Goal: Task Accomplishment & Management: Use online tool/utility

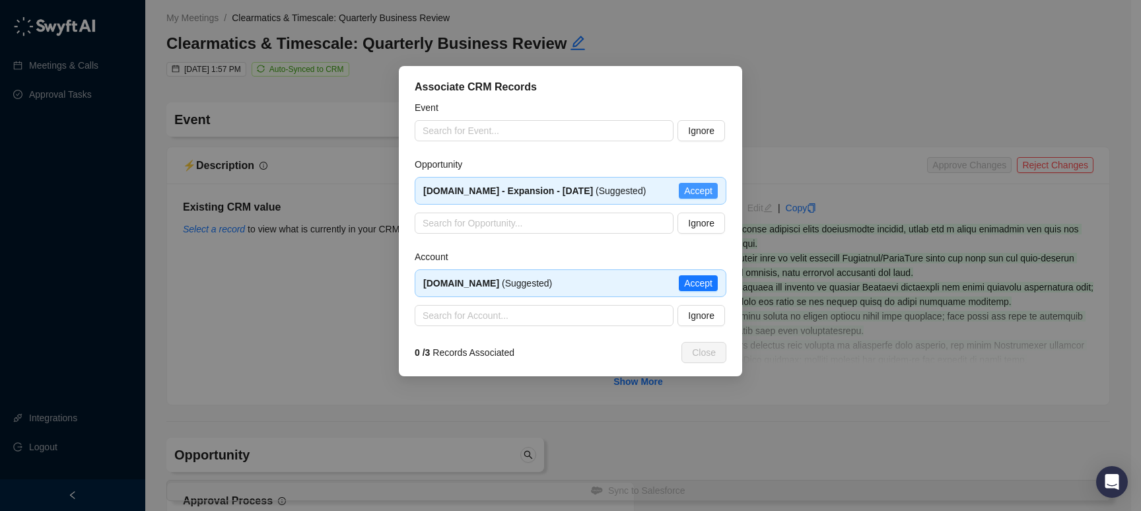
click at [690, 198] on span "Accept" at bounding box center [698, 191] width 28 height 15
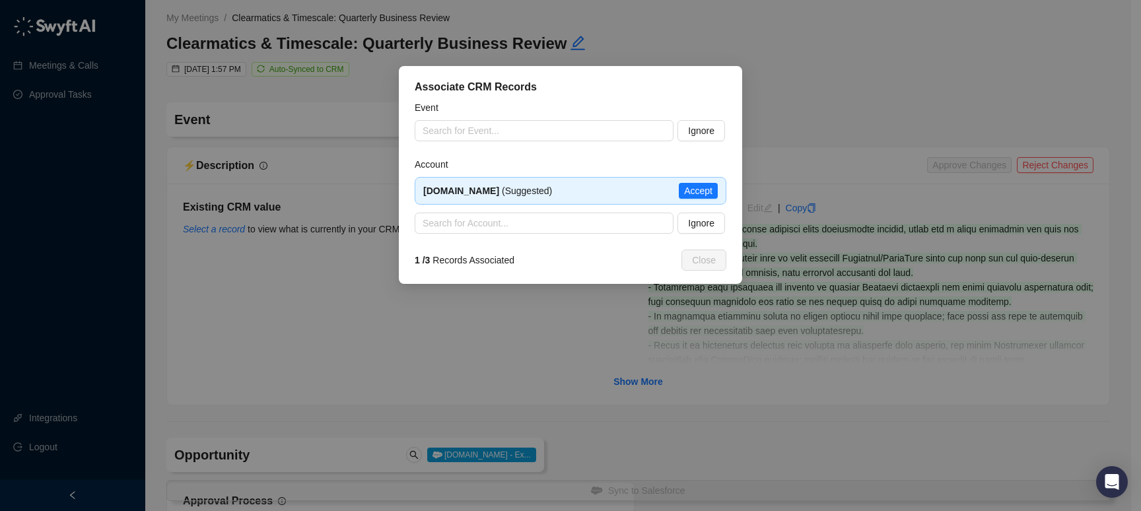
type input "**********"
click at [684, 191] on span "Accept" at bounding box center [698, 191] width 28 height 15
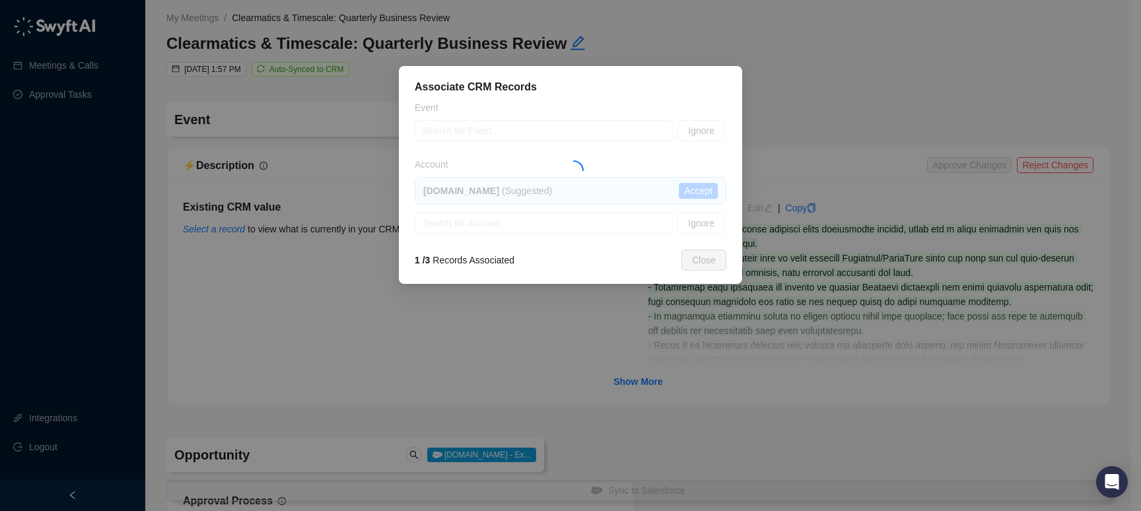
type textarea "**********"
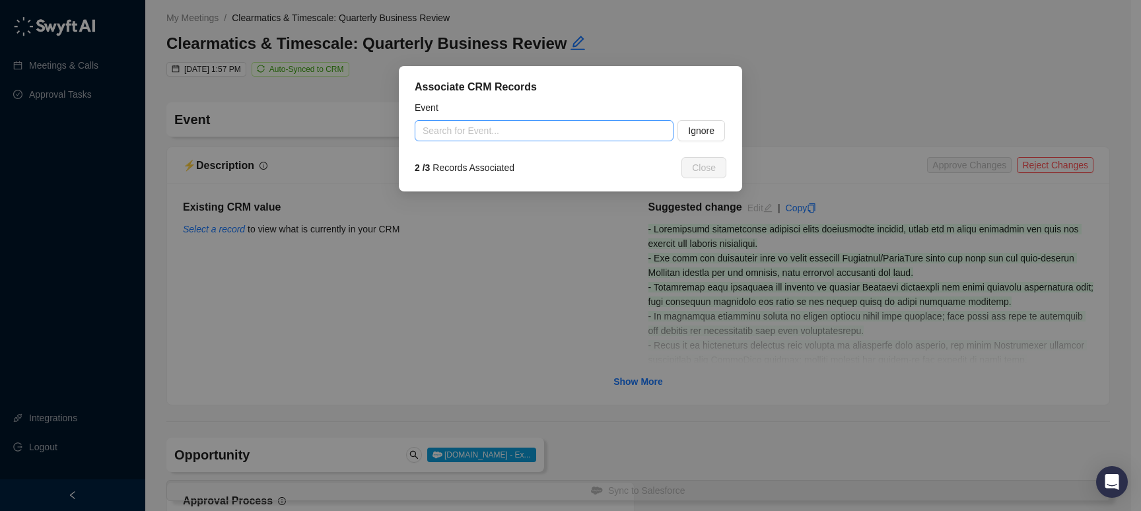
click at [625, 130] on input "search" at bounding box center [540, 131] width 235 height 20
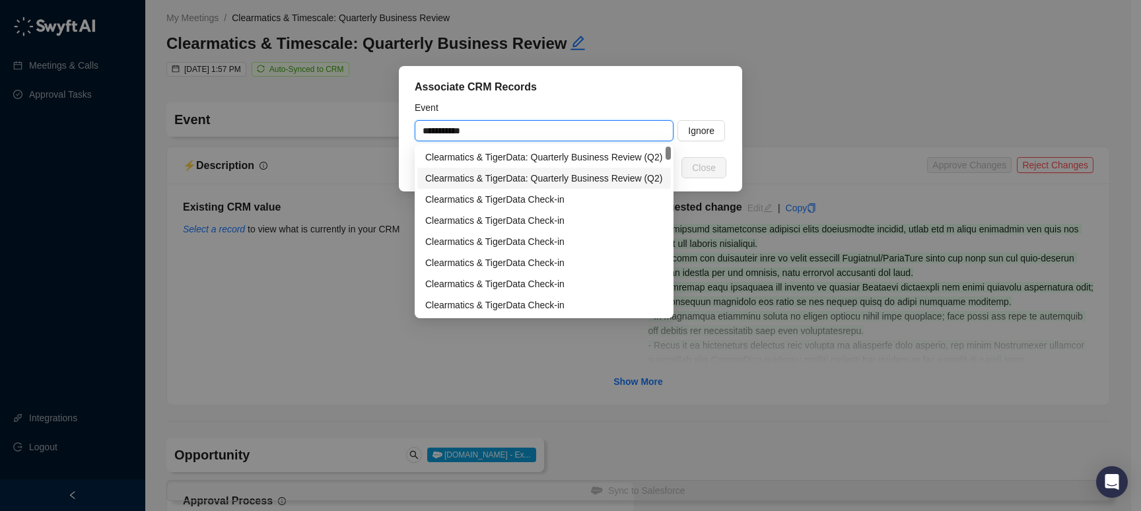
click at [580, 177] on div "Clearmatics & TigerData: Quarterly Business Review (Q2)" at bounding box center [544, 178] width 238 height 15
type input "**********"
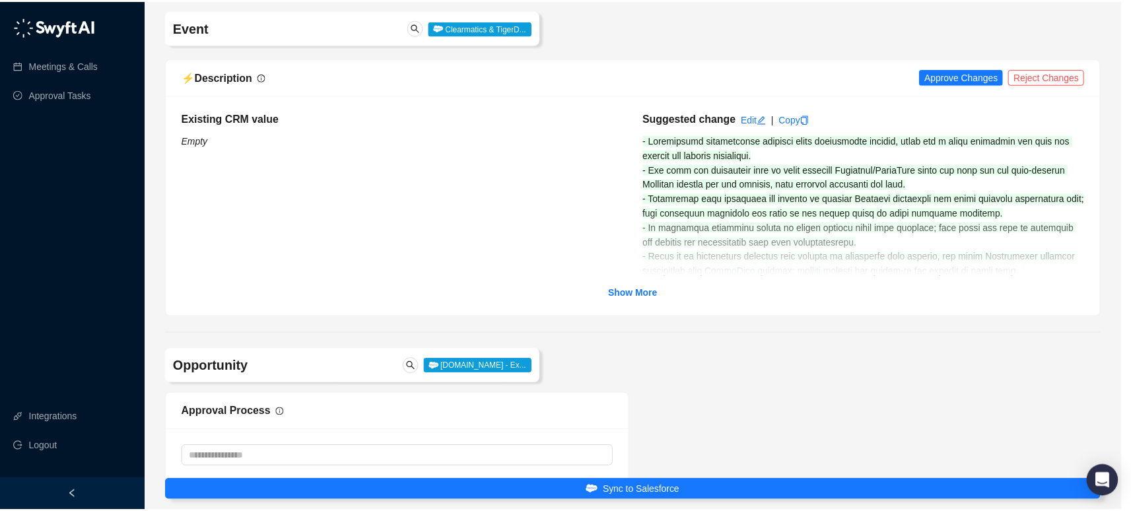
scroll to position [97, 0]
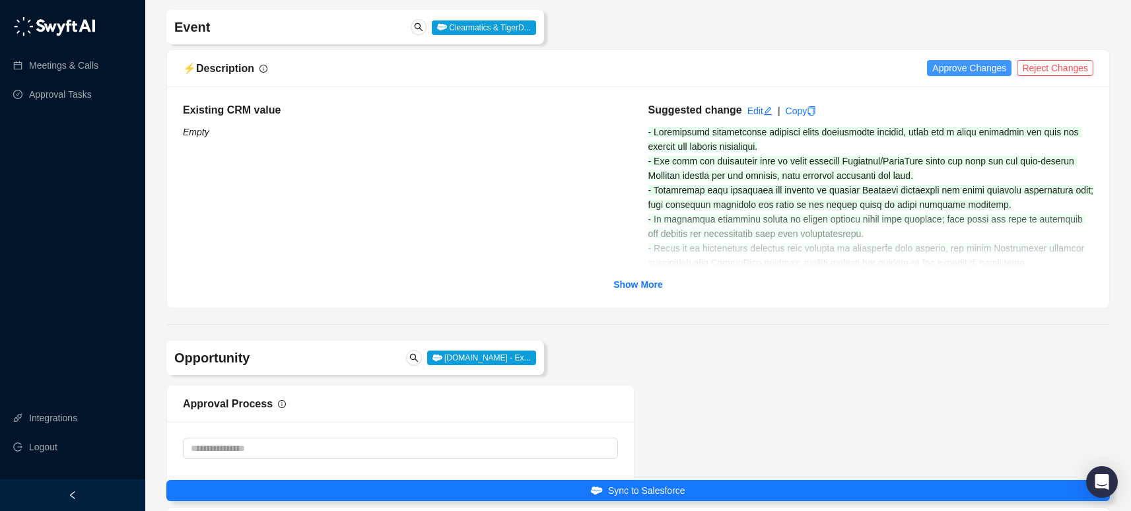
click at [944, 67] on span "Approve Changes" at bounding box center [970, 68] width 74 height 15
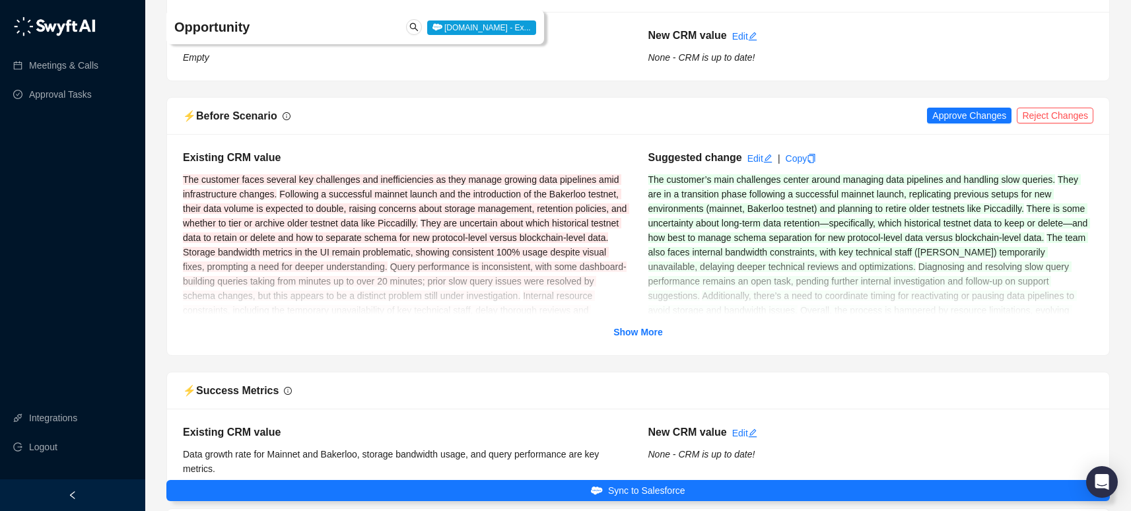
scroll to position [1681, 0]
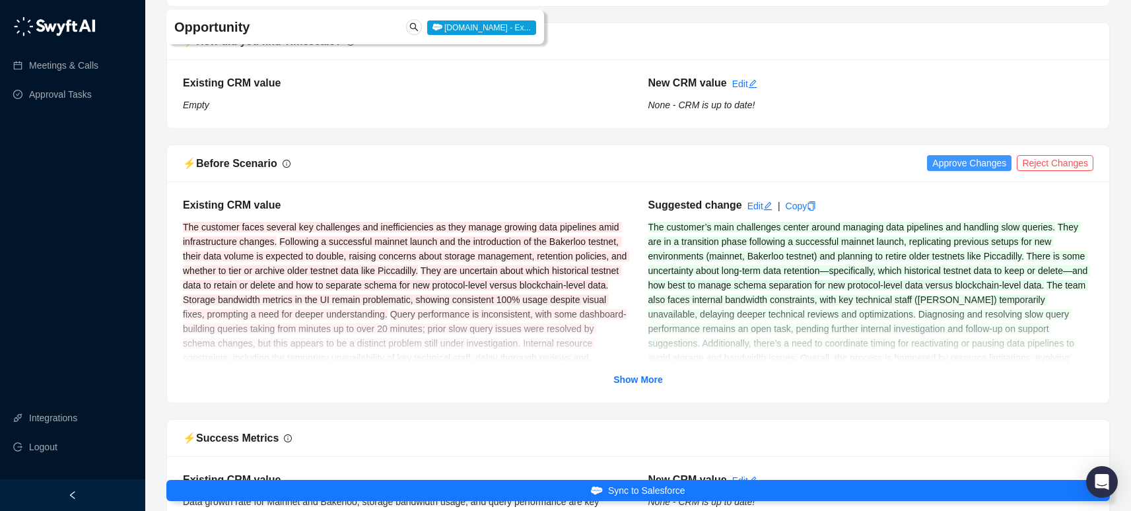
click at [978, 165] on span "Approve Changes" at bounding box center [970, 163] width 74 height 15
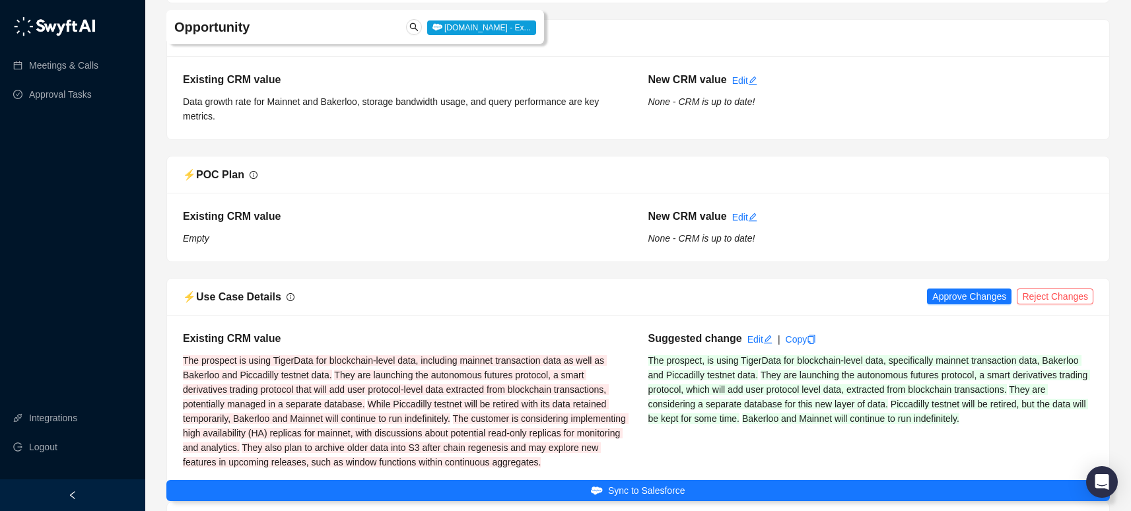
scroll to position [2214, 0]
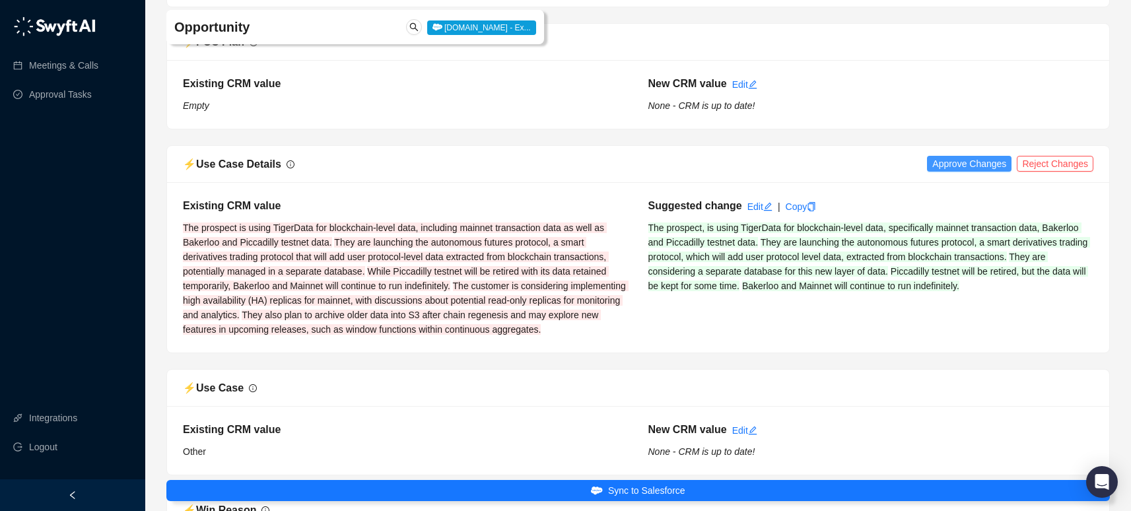
click at [963, 164] on span "Approve Changes" at bounding box center [970, 164] width 74 height 15
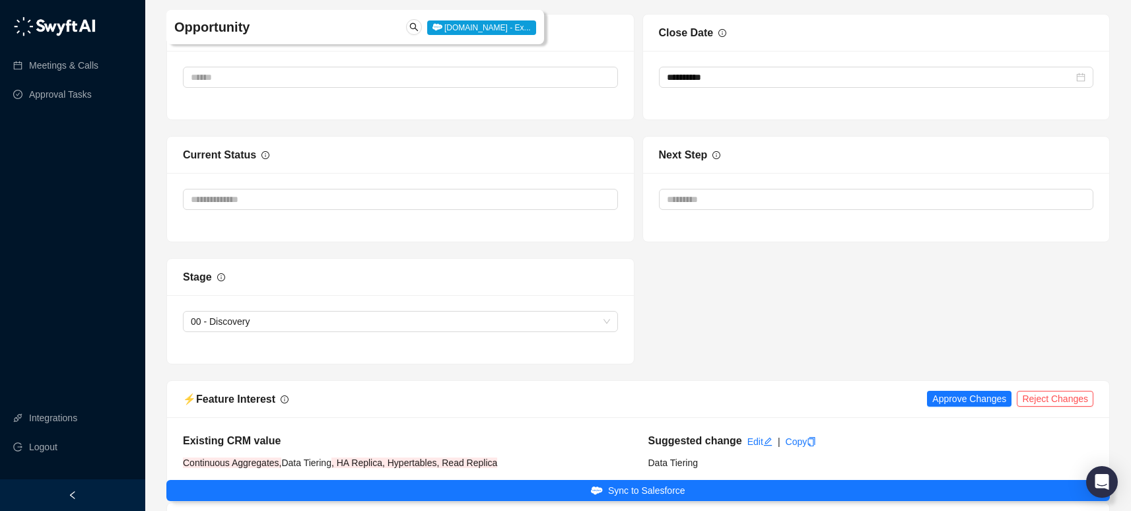
scroll to position [3348, 0]
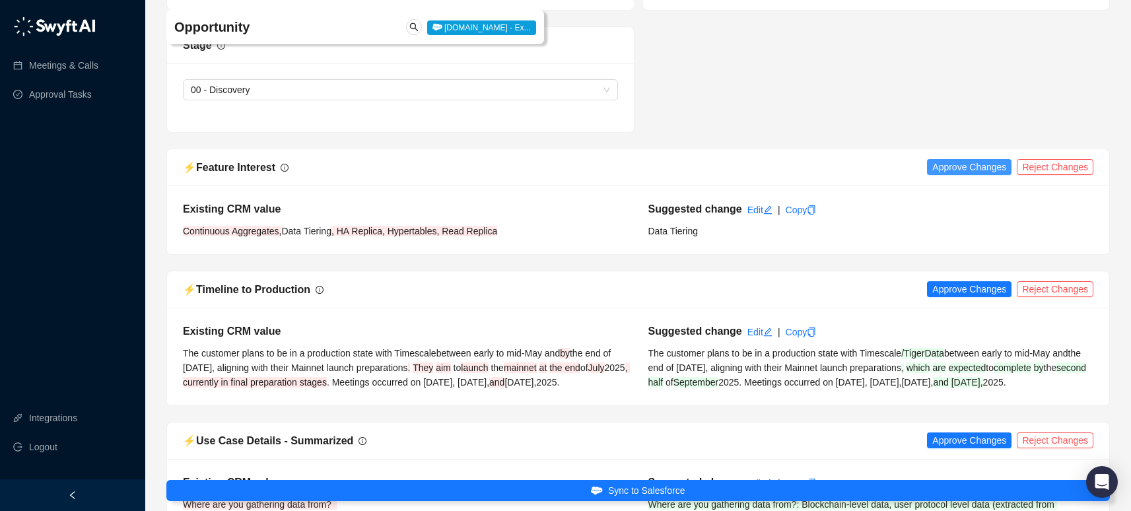
click at [973, 174] on span "Approve Changes" at bounding box center [970, 167] width 74 height 15
click at [991, 297] on span "Approve Changes" at bounding box center [970, 289] width 74 height 15
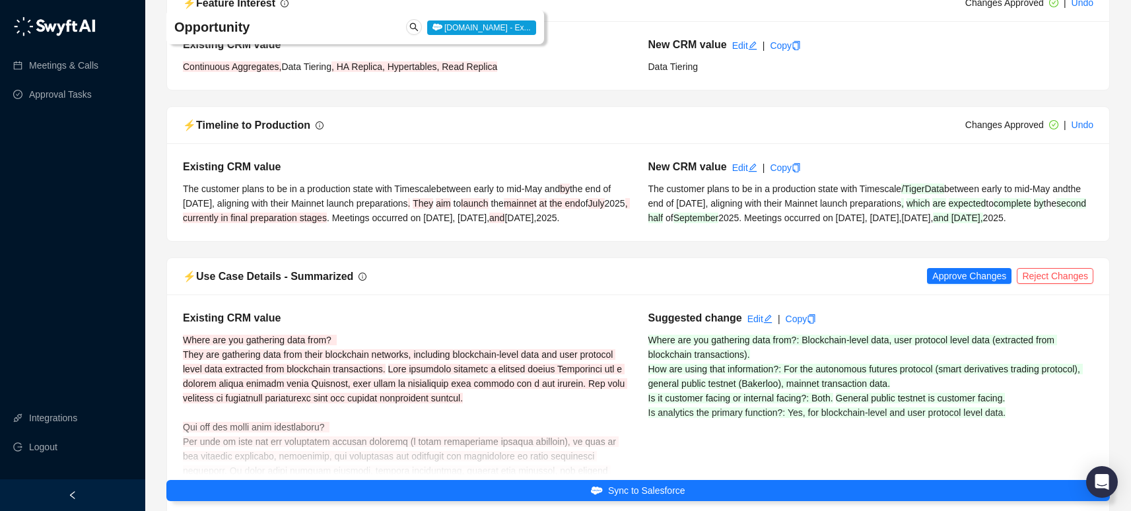
scroll to position [3741, 0]
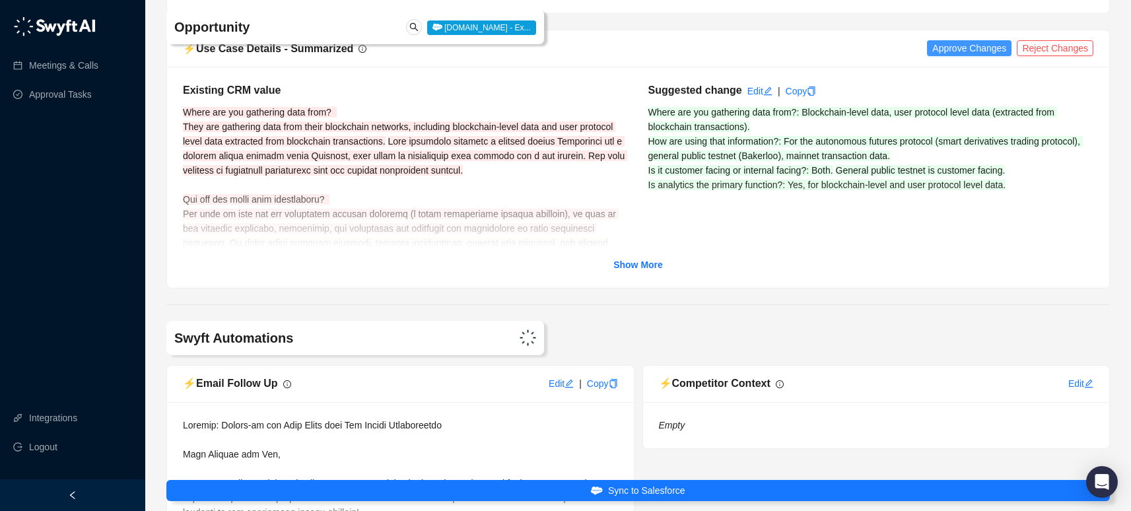
click at [966, 55] on span "Approve Changes" at bounding box center [970, 48] width 74 height 15
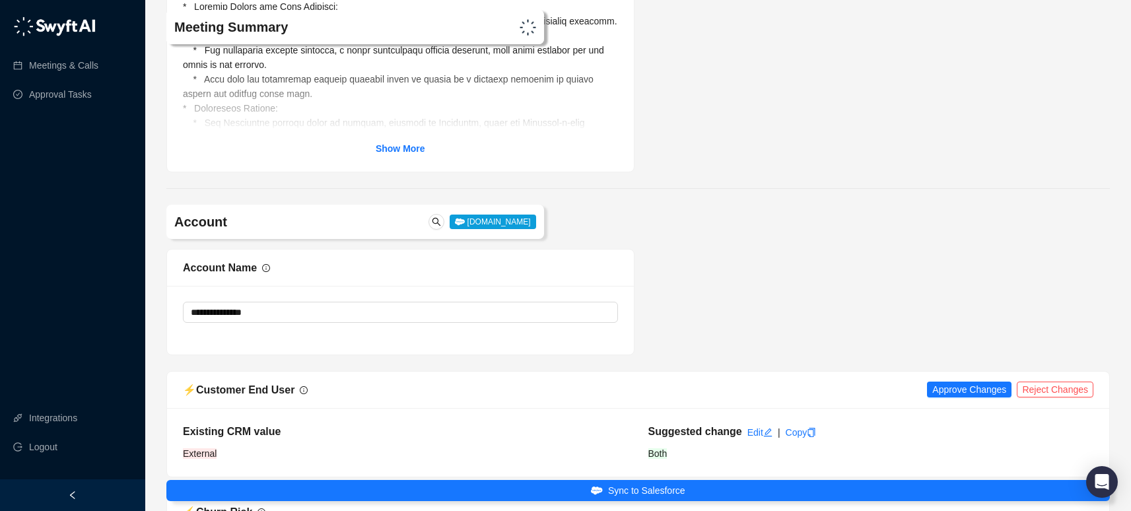
scroll to position [4765, 0]
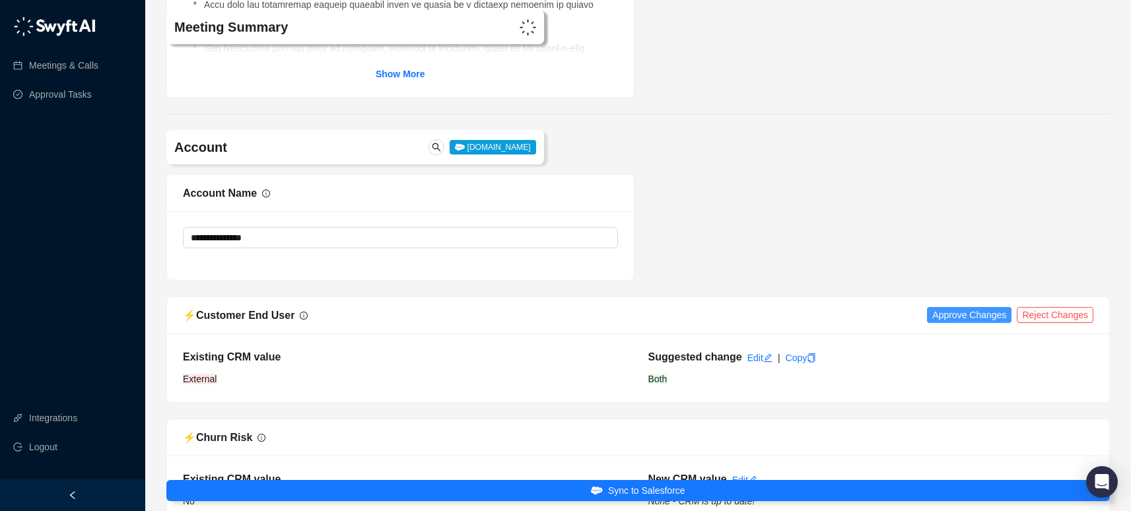
click at [968, 322] on span "Approve Changes" at bounding box center [970, 315] width 74 height 15
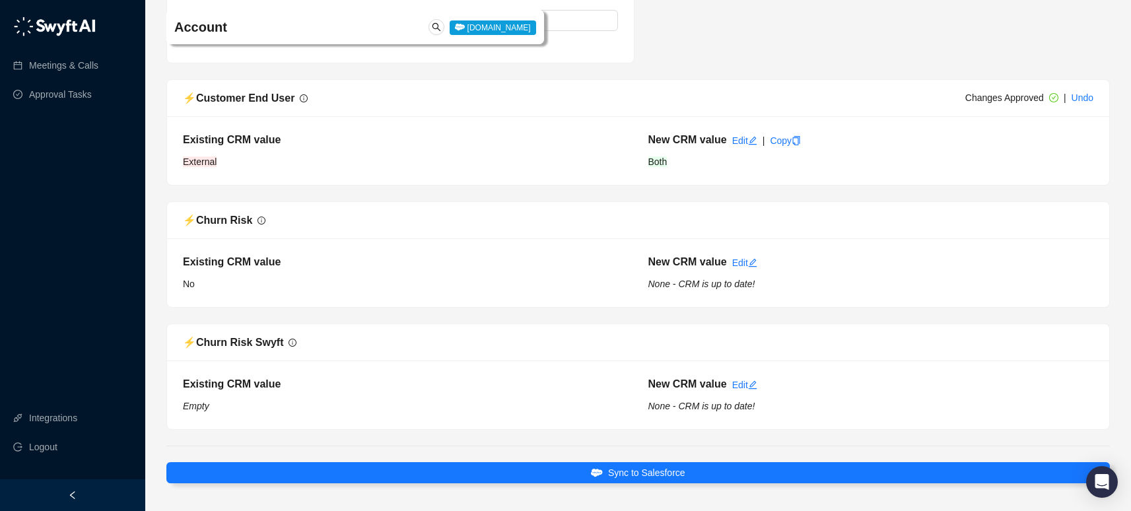
scroll to position [5058, 0]
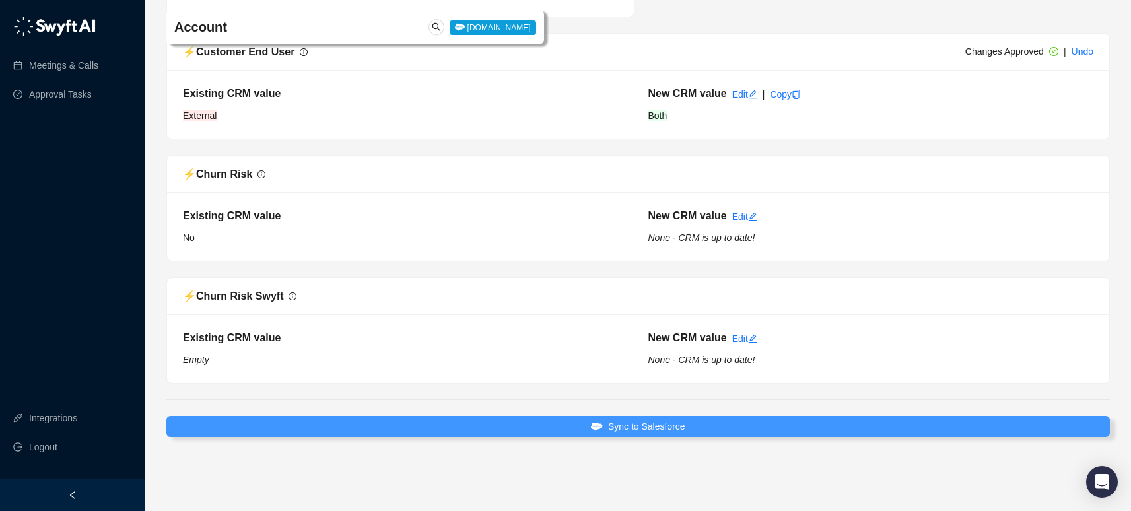
click at [814, 428] on button "Sync to Salesforce" at bounding box center [638, 426] width 944 height 21
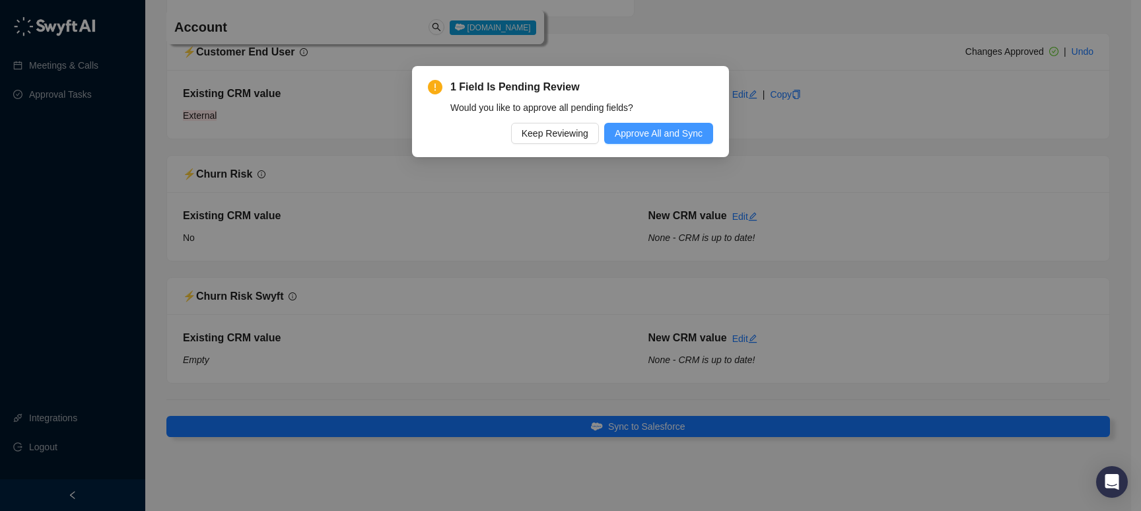
click at [657, 137] on span "Approve All and Sync" at bounding box center [659, 133] width 88 height 15
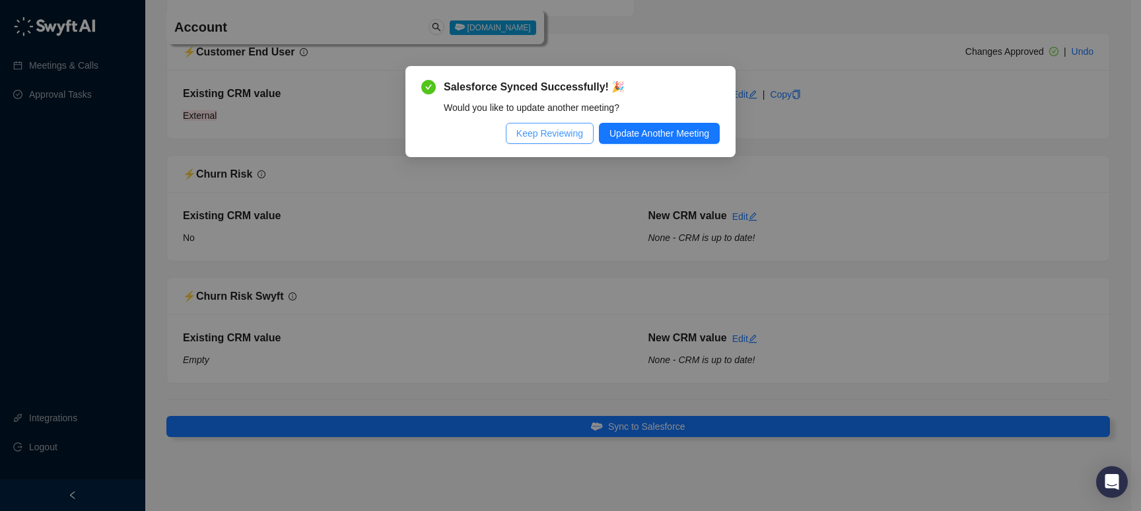
click at [549, 131] on span "Keep Reviewing" at bounding box center [549, 133] width 67 height 15
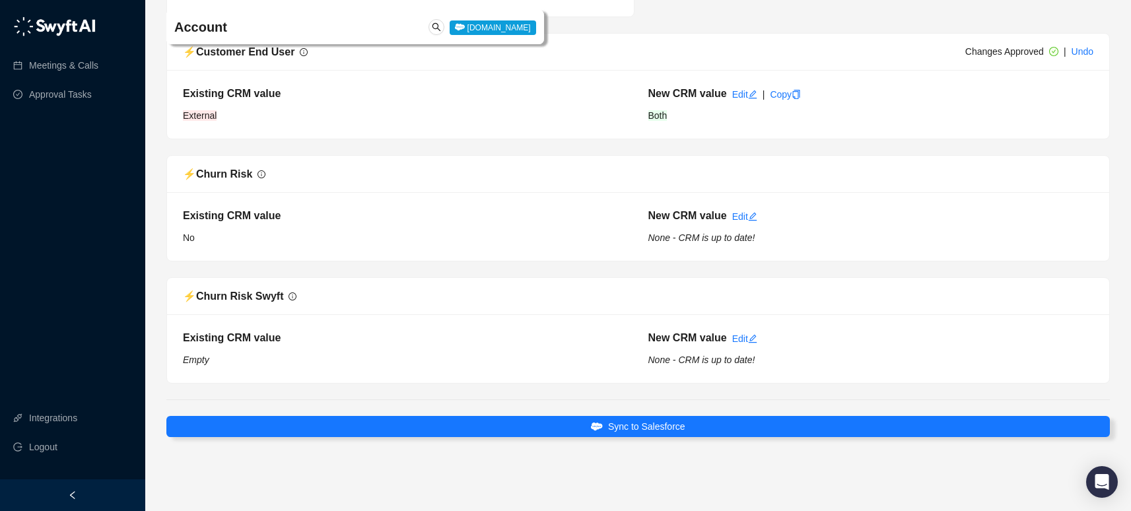
scroll to position [4920, 0]
